Goal: Navigation & Orientation: Find specific page/section

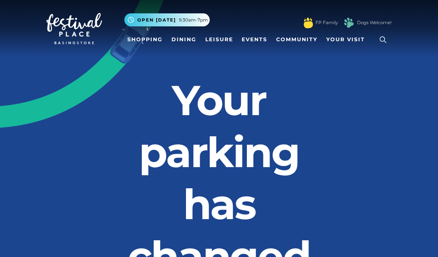
click at [161, 41] on link "Shopping" at bounding box center [144, 40] width 41 height 14
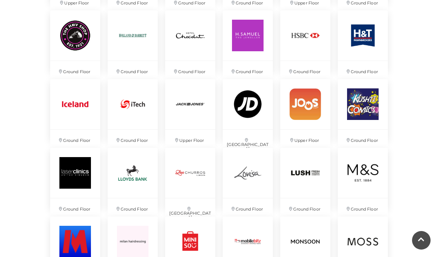
scroll to position [978, 0]
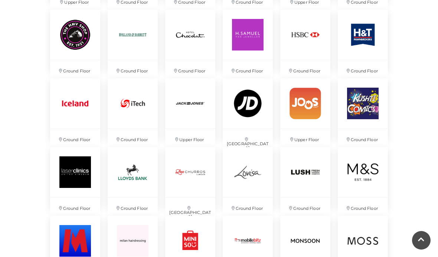
click at [309, 100] on img at bounding box center [305, 103] width 50 height 50
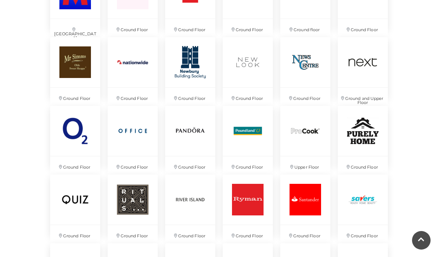
scroll to position [1231, 0]
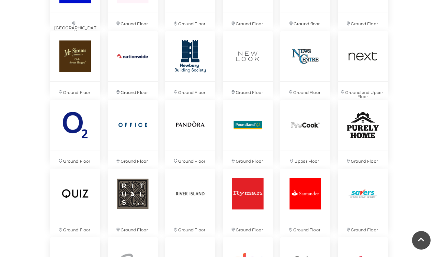
click at [77, 59] on img at bounding box center [75, 56] width 50 height 50
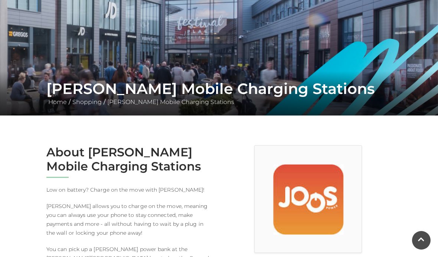
scroll to position [67, 0]
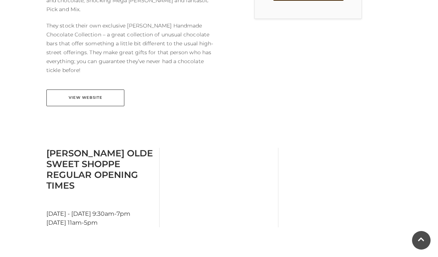
scroll to position [307, 0]
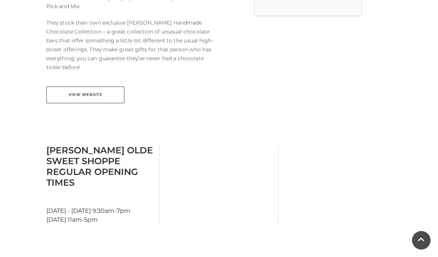
click at [69, 86] on link "View Website" at bounding box center [85, 94] width 78 height 17
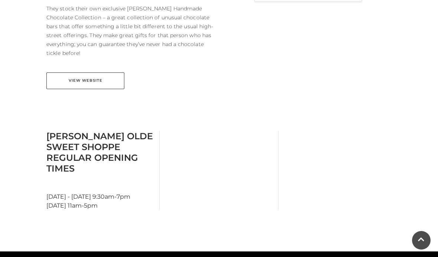
scroll to position [322, 0]
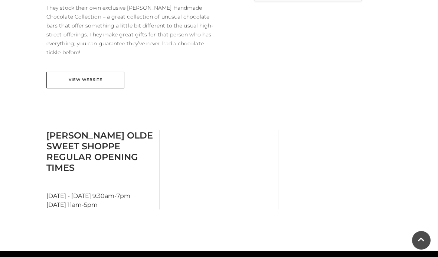
click at [66, 72] on link "View Website" at bounding box center [85, 80] width 78 height 17
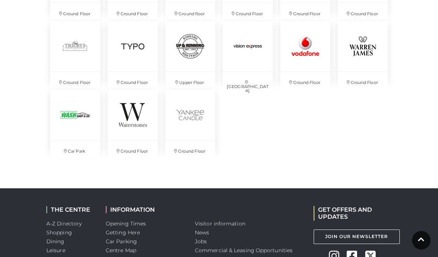
scroll to position [1724, 0]
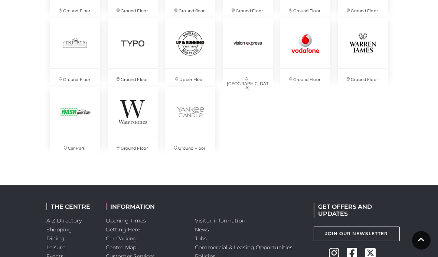
click at [71, 114] on img at bounding box center [75, 112] width 50 height 50
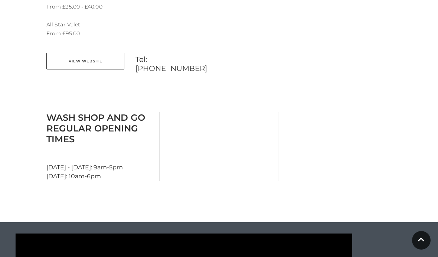
scroll to position [635, 0]
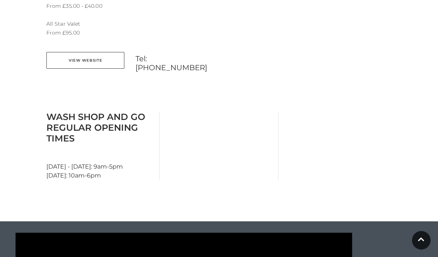
click at [65, 58] on link "View Website" at bounding box center [85, 60] width 78 height 17
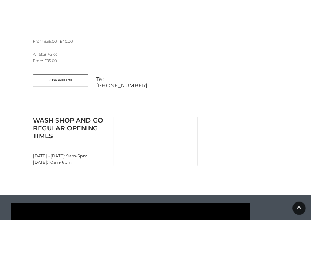
scroll to position [649, 0]
